Goal: Task Accomplishment & Management: Manage account settings

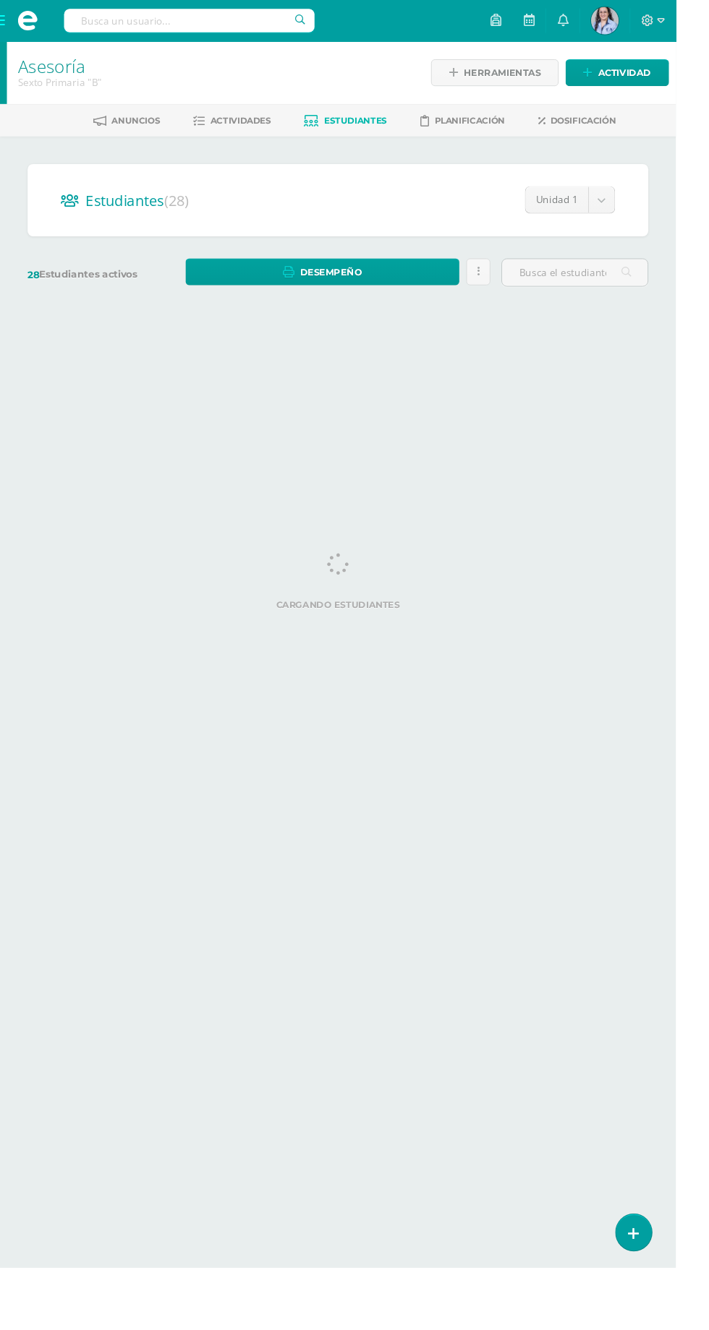
click at [636, 212] on body "Estudiantes Disciplina Asistencia Mis cursos Archivos Soporte Ayuda Reportar un…" at bounding box center [354, 171] width 709 height 343
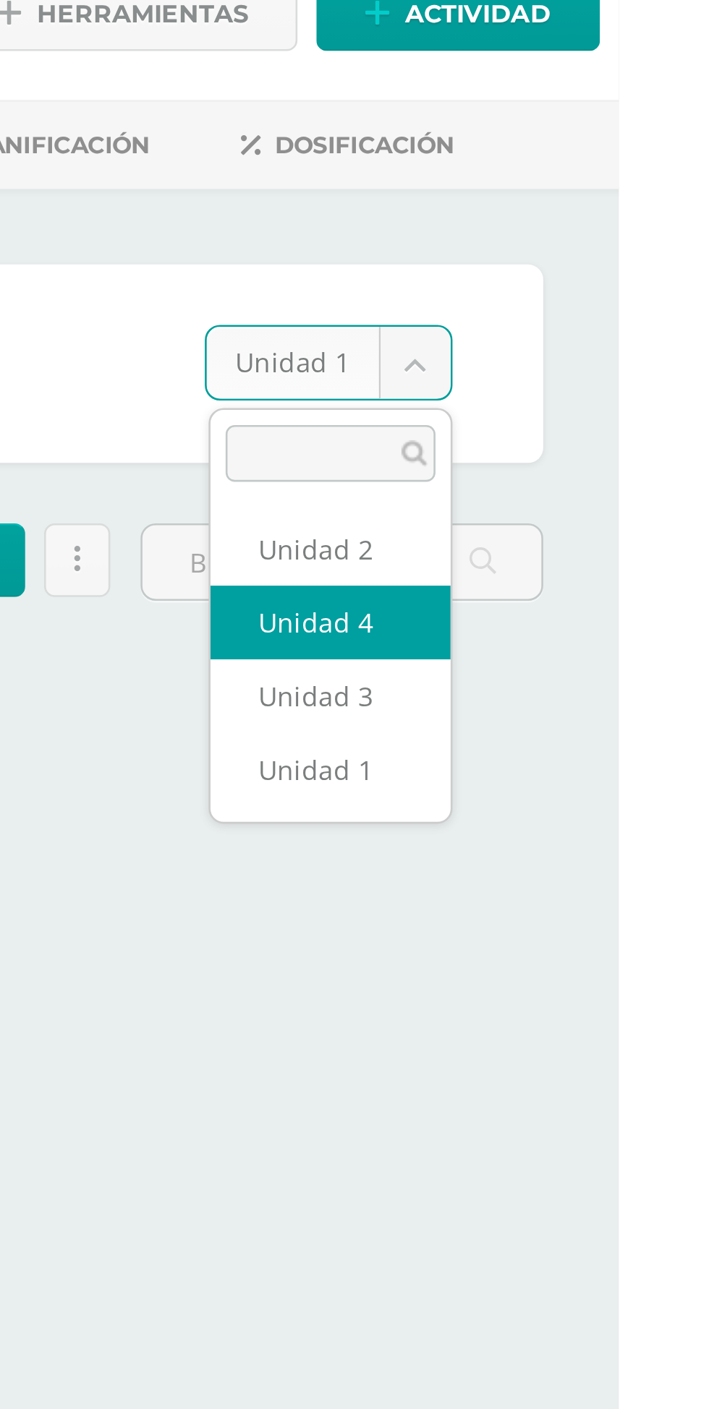
select select "/dashboard/teacher/section/4022/students/?unit=118228"
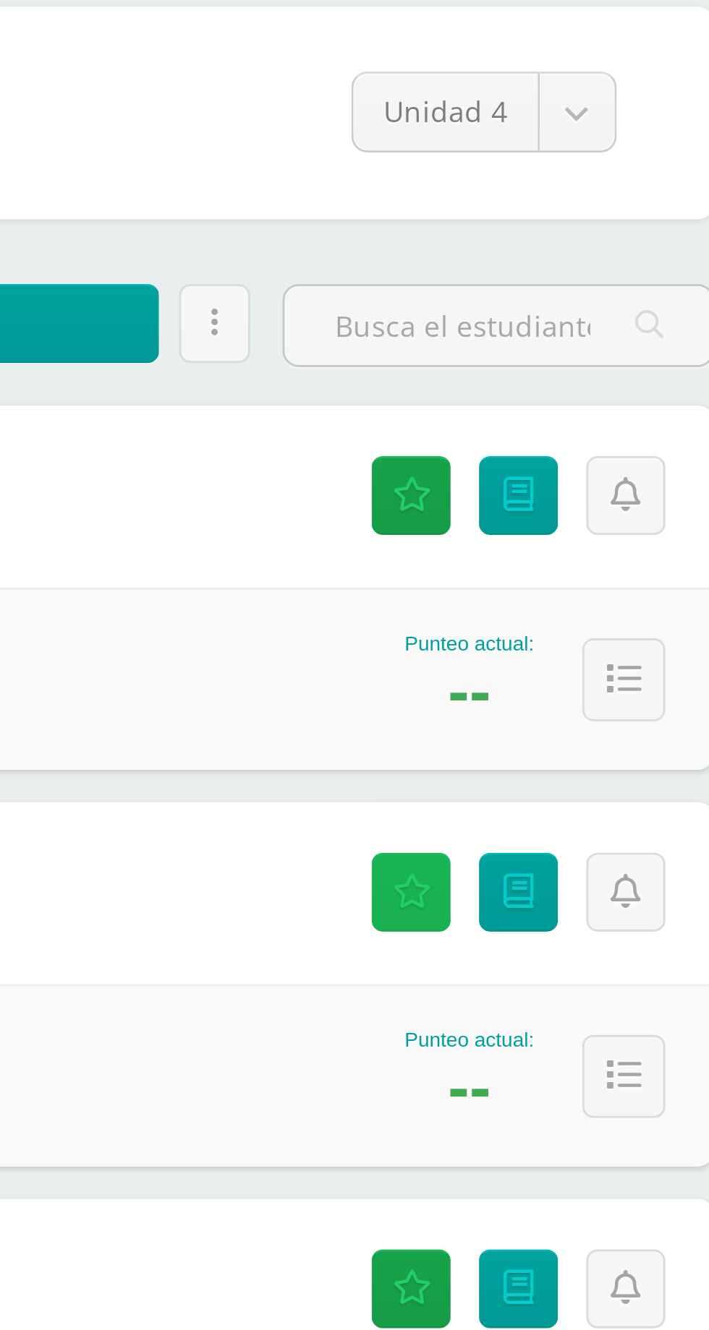
click at [575, 492] on icon at bounding box center [572, 488] width 14 height 12
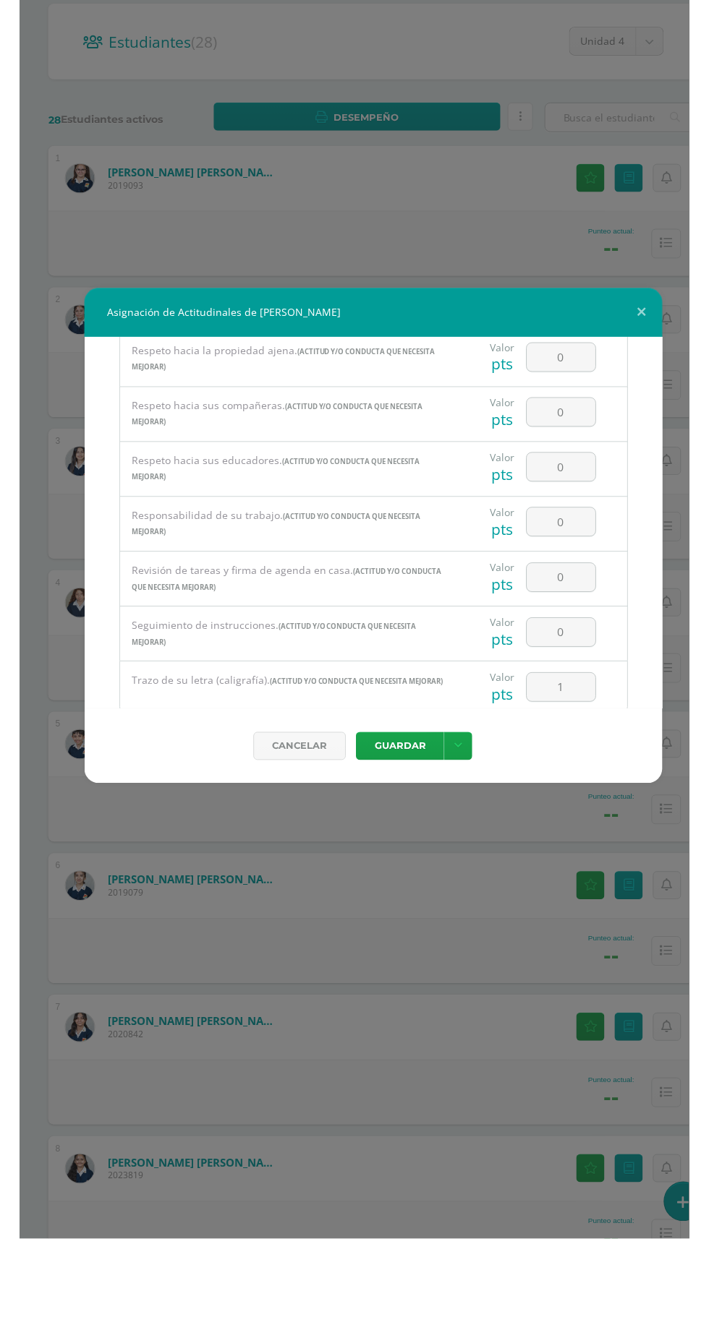
scroll to position [2669, 0]
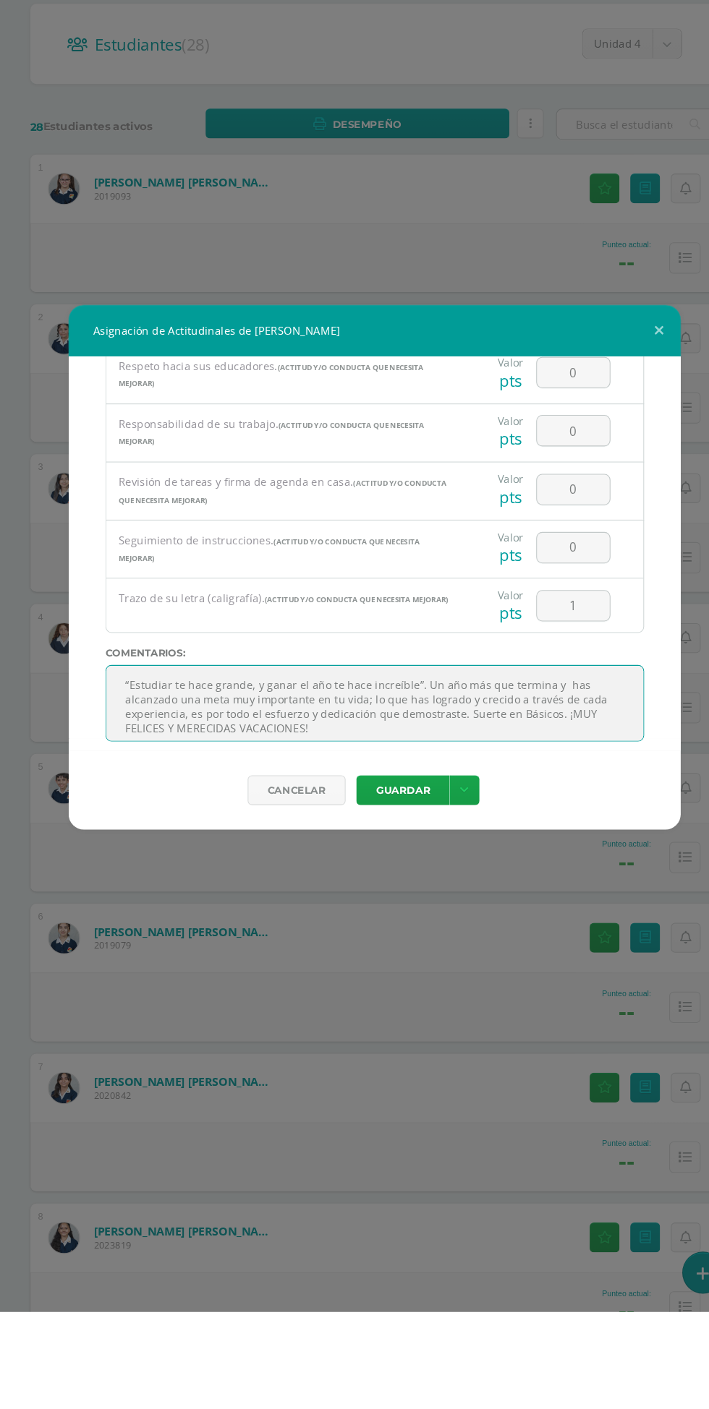
click at [538, 798] on textarea "“Estudiar te hace grande, y ganar el año te hace increíble”. Un año más que ter…" at bounding box center [354, 834] width 509 height 72
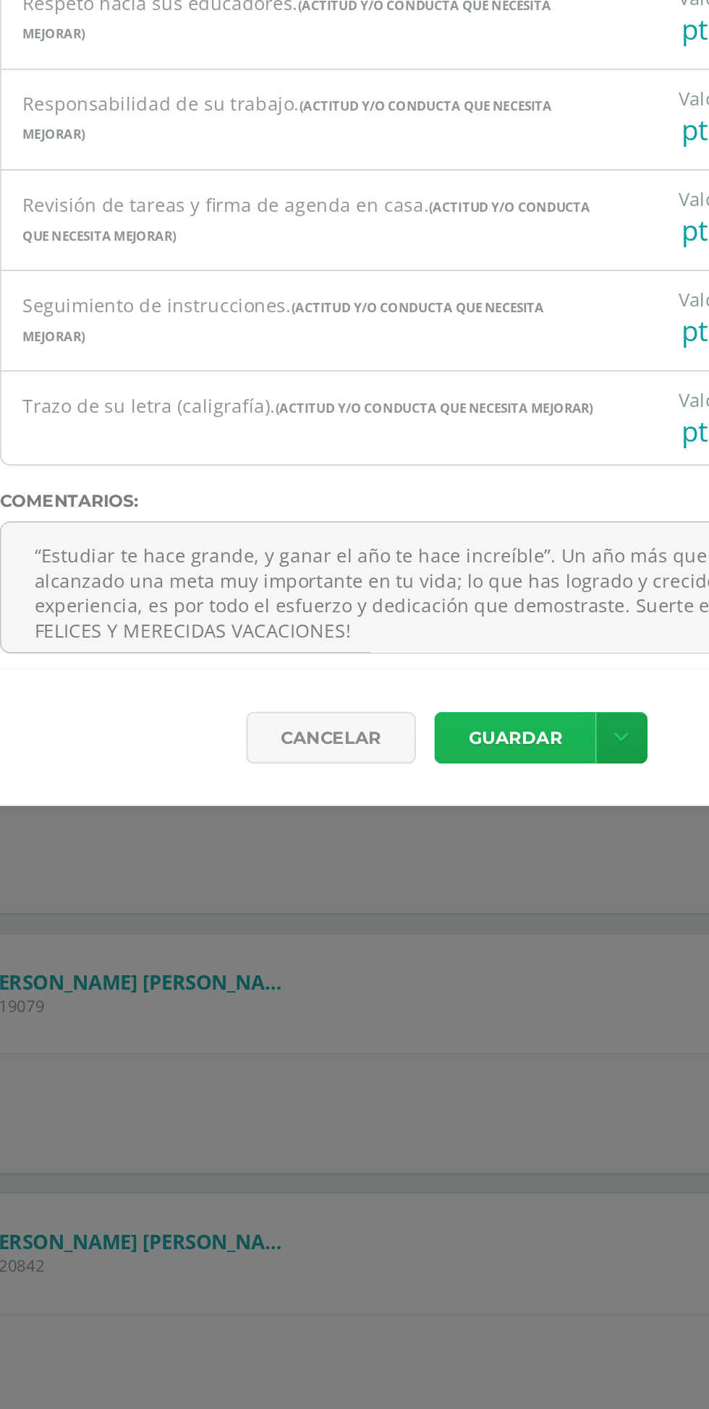
click at [411, 915] on button "Guardar" at bounding box center [381, 916] width 88 height 28
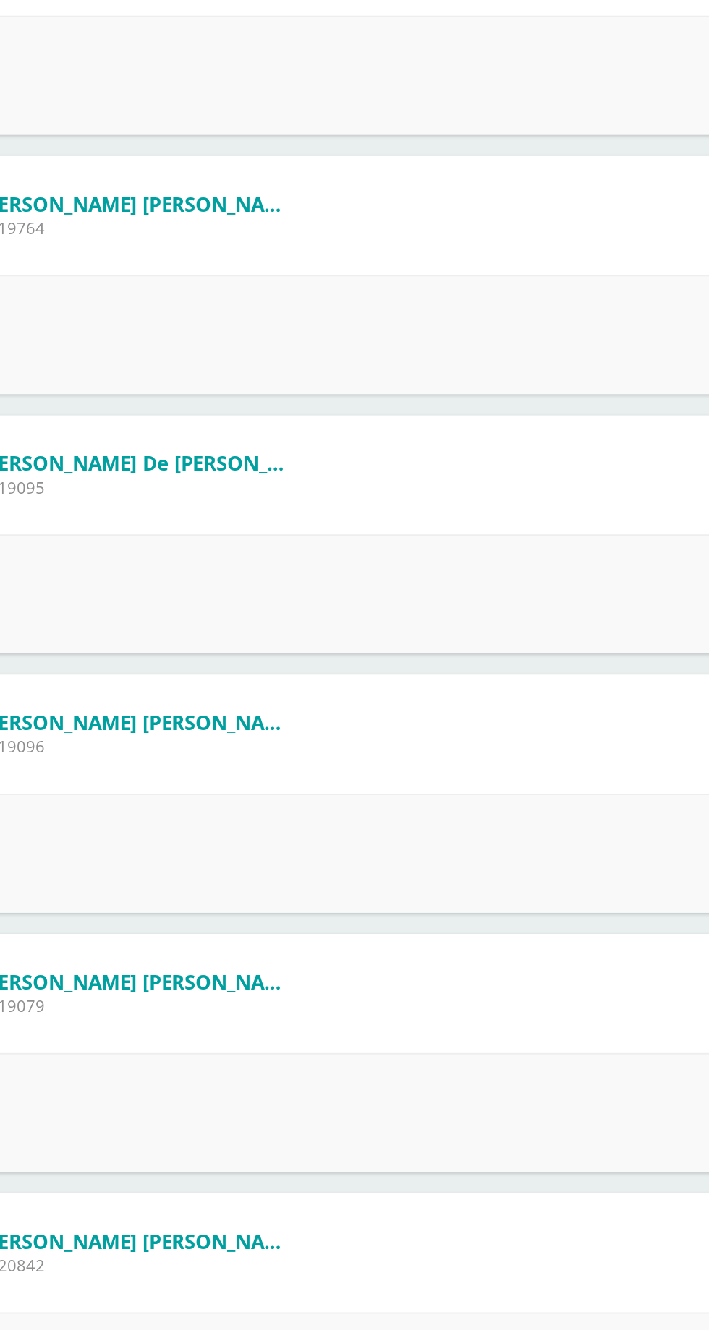
scroll to position [0, 0]
